Goal: Information Seeking & Learning: Learn about a topic

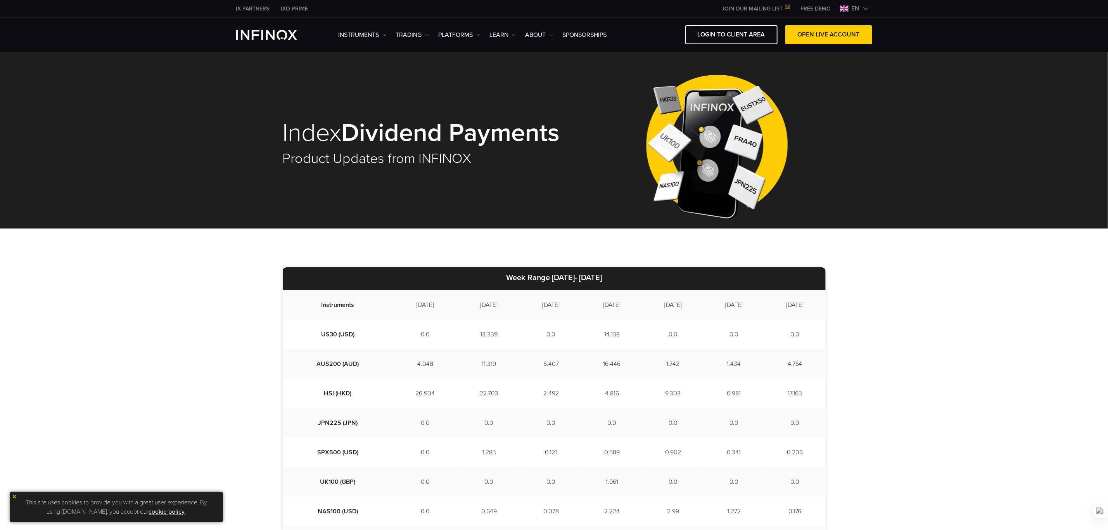
click at [532, 28] on div "Instruments Instruments Product Information TRADING Accounts" at bounding box center [606, 34] width 534 height 19
click at [540, 41] on div "Instruments Instruments Product Information TRADING Accounts" at bounding box center [606, 34] width 534 height 19
click at [539, 34] on link "ABOUT" at bounding box center [540, 34] width 28 height 9
click at [544, 57] on link "About INFINOX" at bounding box center [554, 59] width 57 height 17
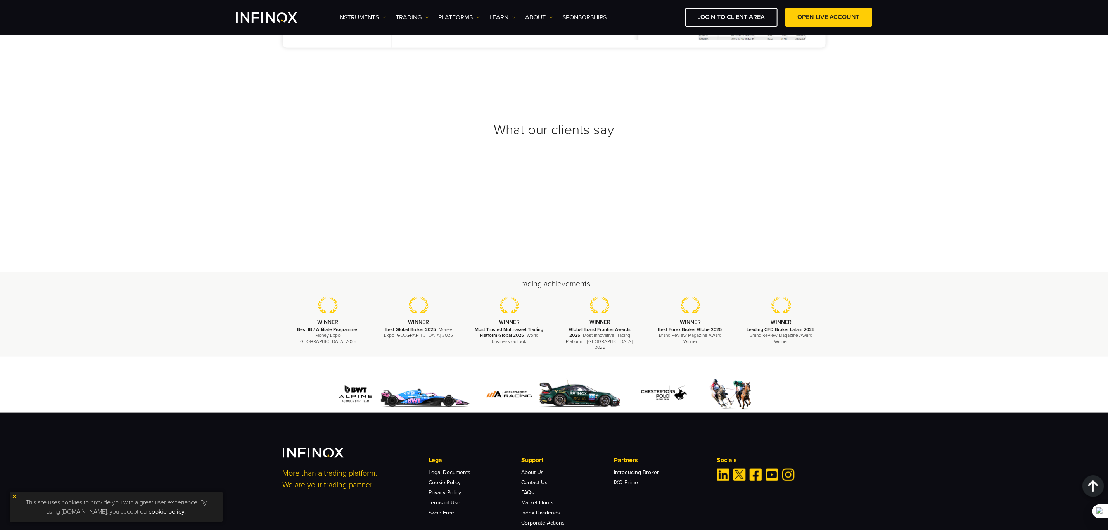
scroll to position [2633, 0]
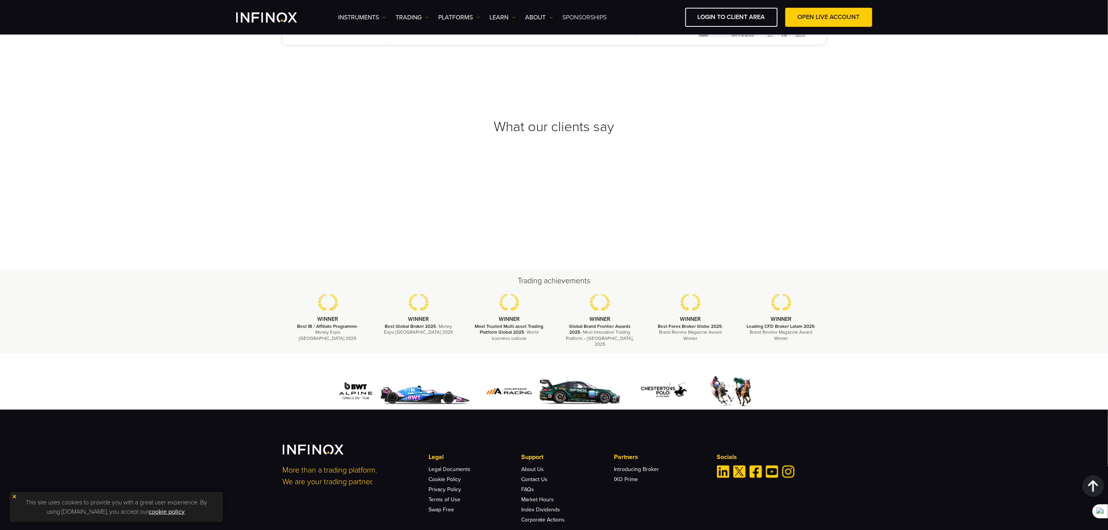
click at [596, 21] on link "SPONSORSHIPS" at bounding box center [585, 17] width 44 height 9
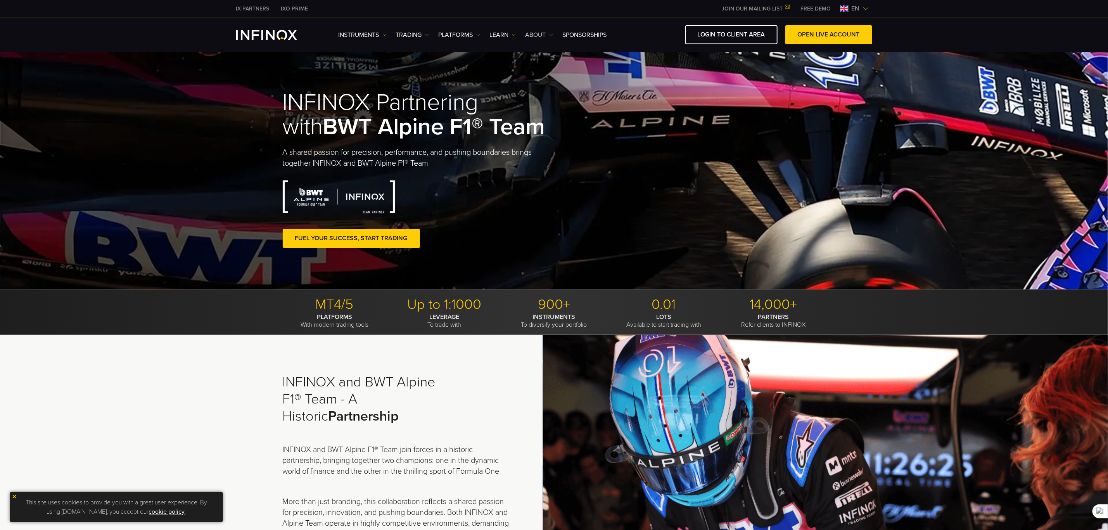
click at [531, 35] on link "ABOUT" at bounding box center [540, 34] width 28 height 9
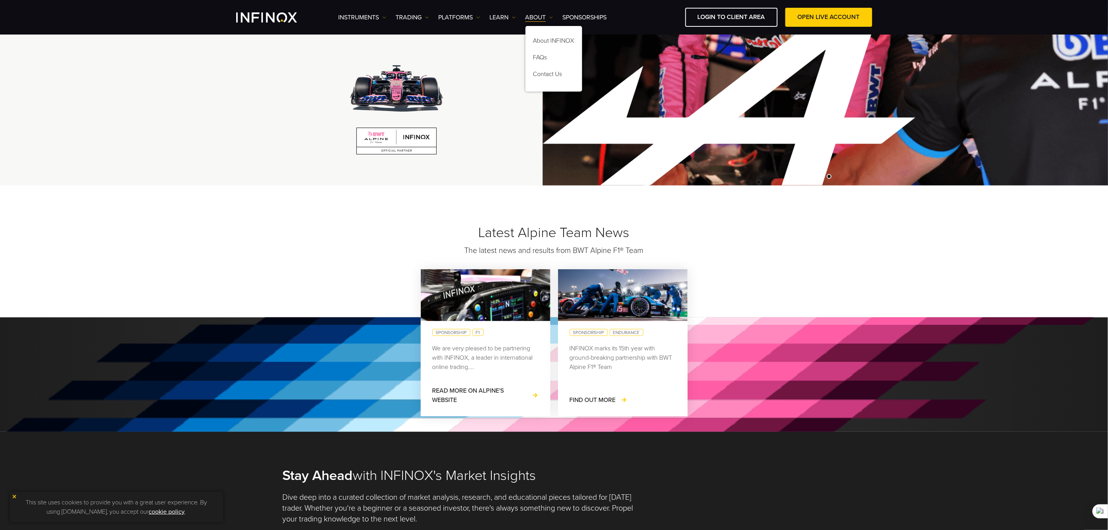
scroll to position [524, 0]
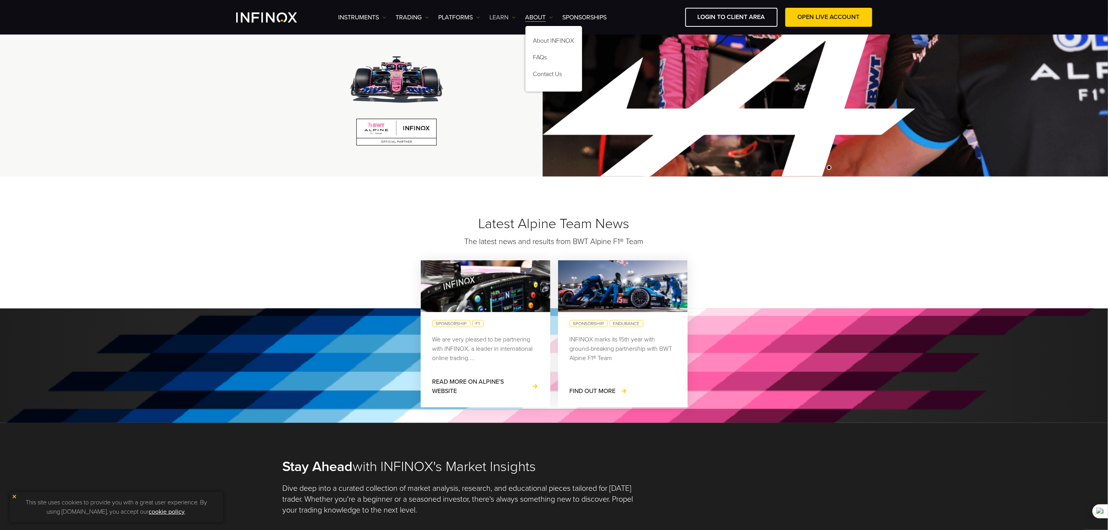
click at [510, 13] on link "Learn" at bounding box center [503, 17] width 26 height 9
click at [513, 84] on link "IX Education Hub" at bounding box center [521, 92] width 62 height 17
click at [456, 26] on div "Instruments Instruments Product Information TRADING Accounts" at bounding box center [606, 17] width 534 height 19
click at [459, 21] on link "PLATFORMS" at bounding box center [460, 17] width 42 height 9
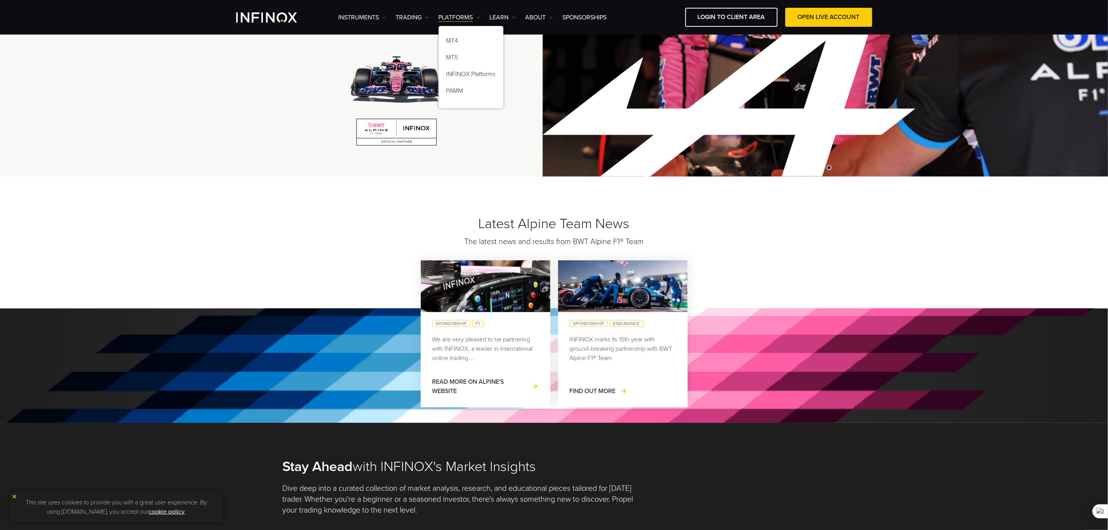
click at [386, 6] on div "Instruments Instruments Product Information TRADING" at bounding box center [554, 17] width 1108 height 35
click at [398, 13] on link "TRADING" at bounding box center [412, 17] width 33 height 9
click at [350, 13] on link "Instruments" at bounding box center [363, 17] width 48 height 9
click at [257, 8] on div "Instruments Instruments Product Information TRADING DEMO" at bounding box center [554, 17] width 636 height 19
